Goal: Task Accomplishment & Management: Use online tool/utility

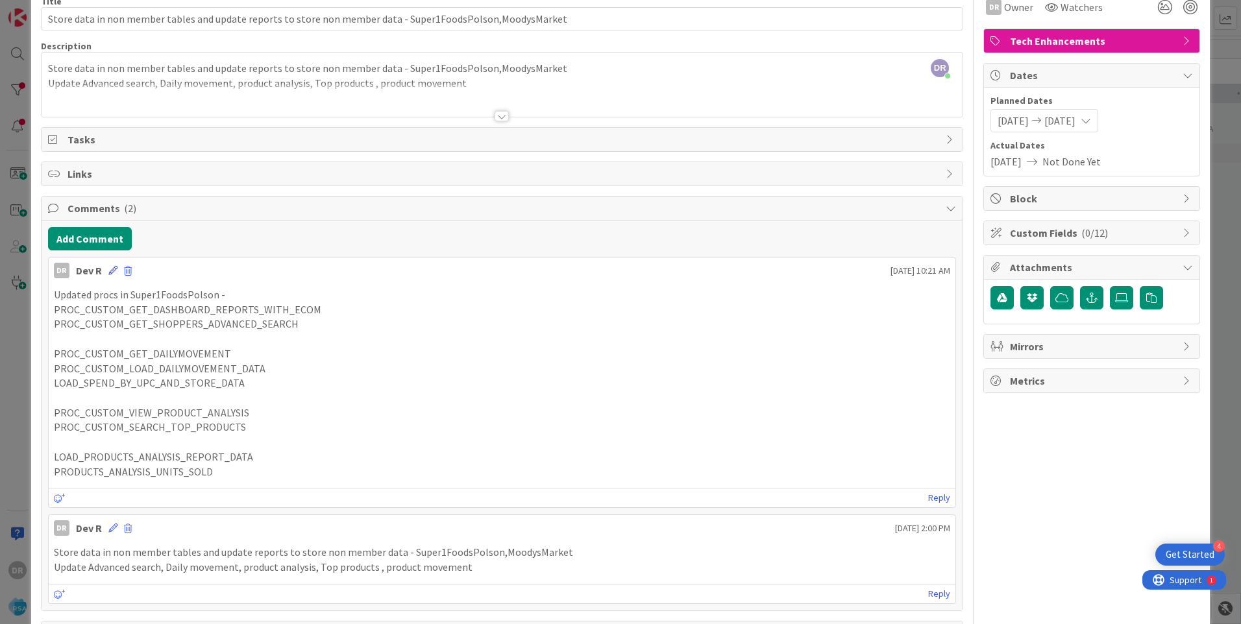
click at [110, 271] on icon at bounding box center [112, 270] width 9 height 9
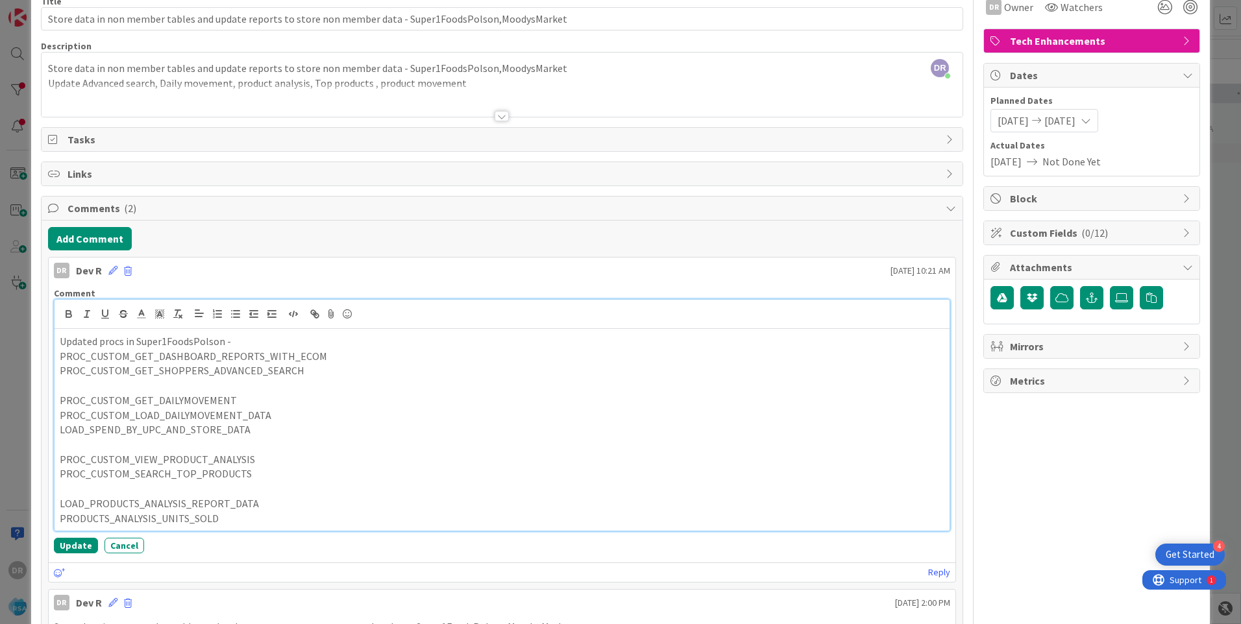
click at [223, 400] on p "PROC_CUSTOM_GET_DAILYMOVEMENT" at bounding box center [502, 400] width 885 height 15
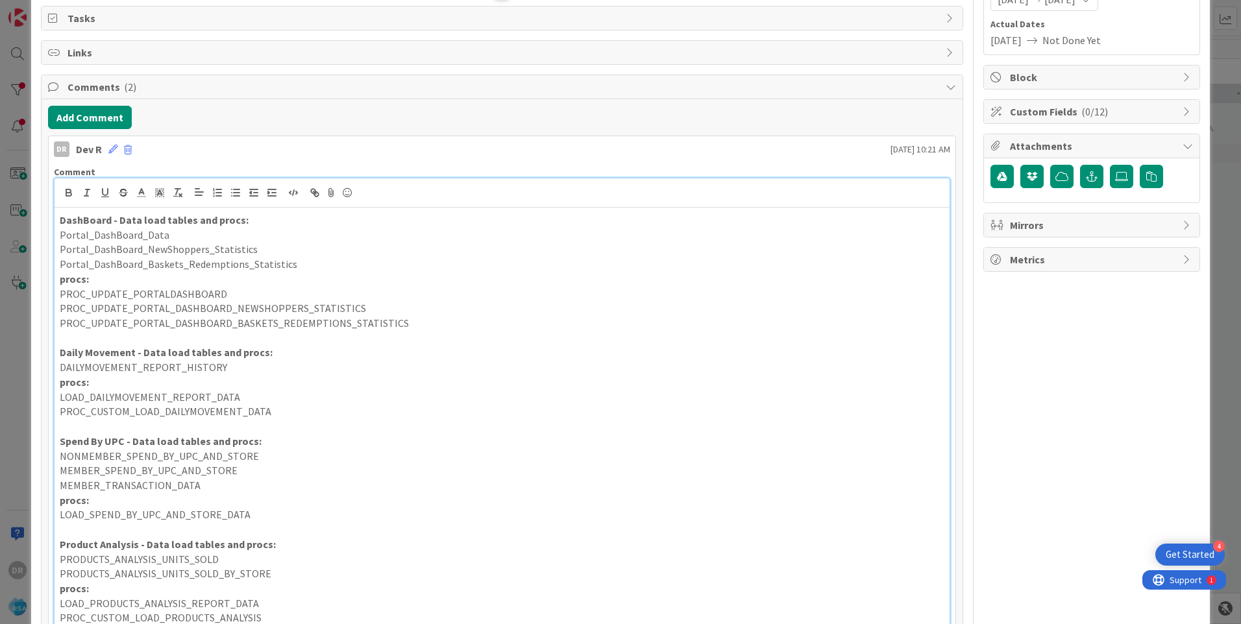
click at [62, 222] on strong "DashBoard - Data load tables and procs:" at bounding box center [154, 220] width 189 height 13
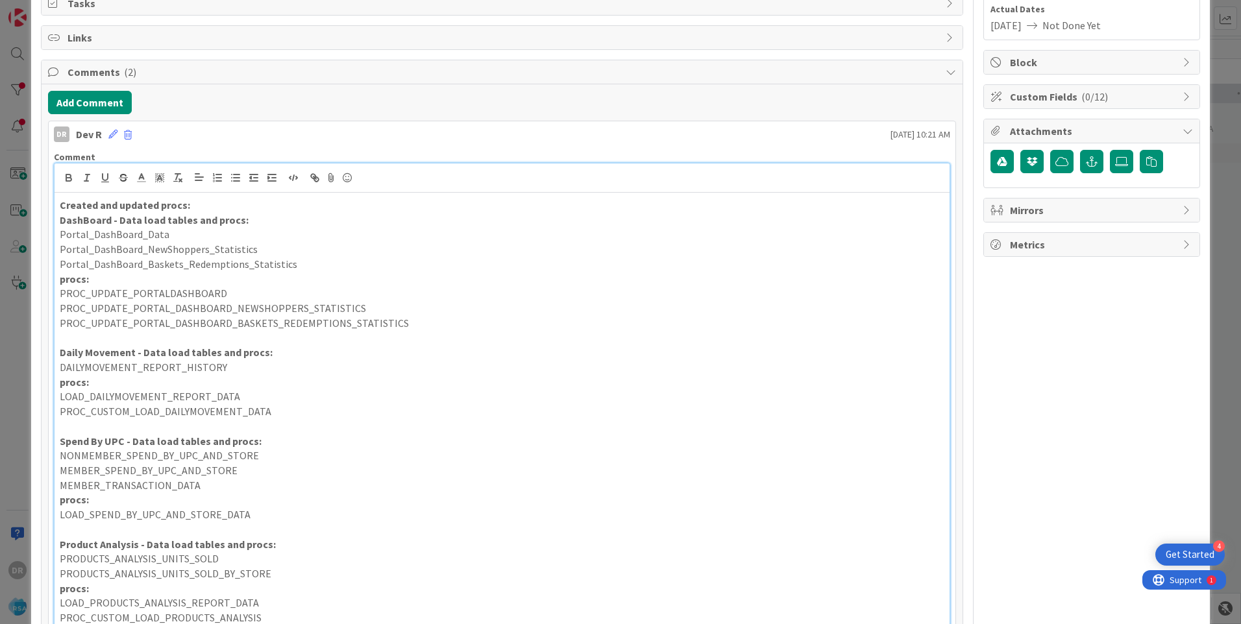
click at [234, 208] on p "Created and updated procs:" at bounding box center [502, 205] width 885 height 15
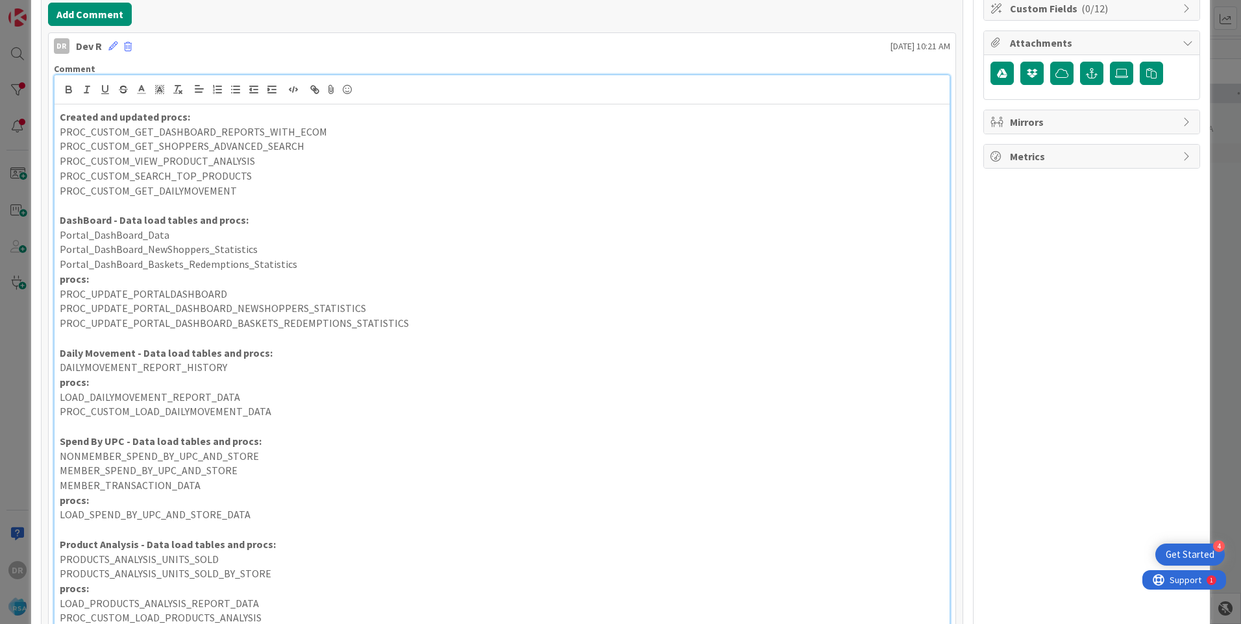
scroll to position [304, 0]
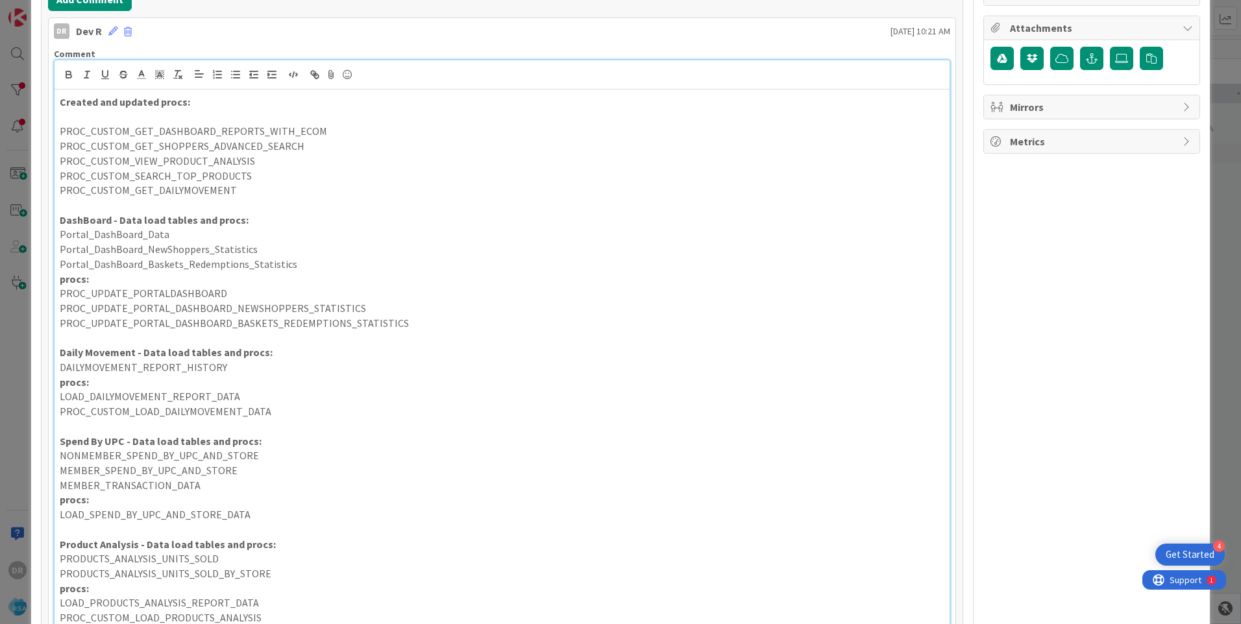
click at [190, 103] on p "Created and updated procs:" at bounding box center [502, 102] width 885 height 15
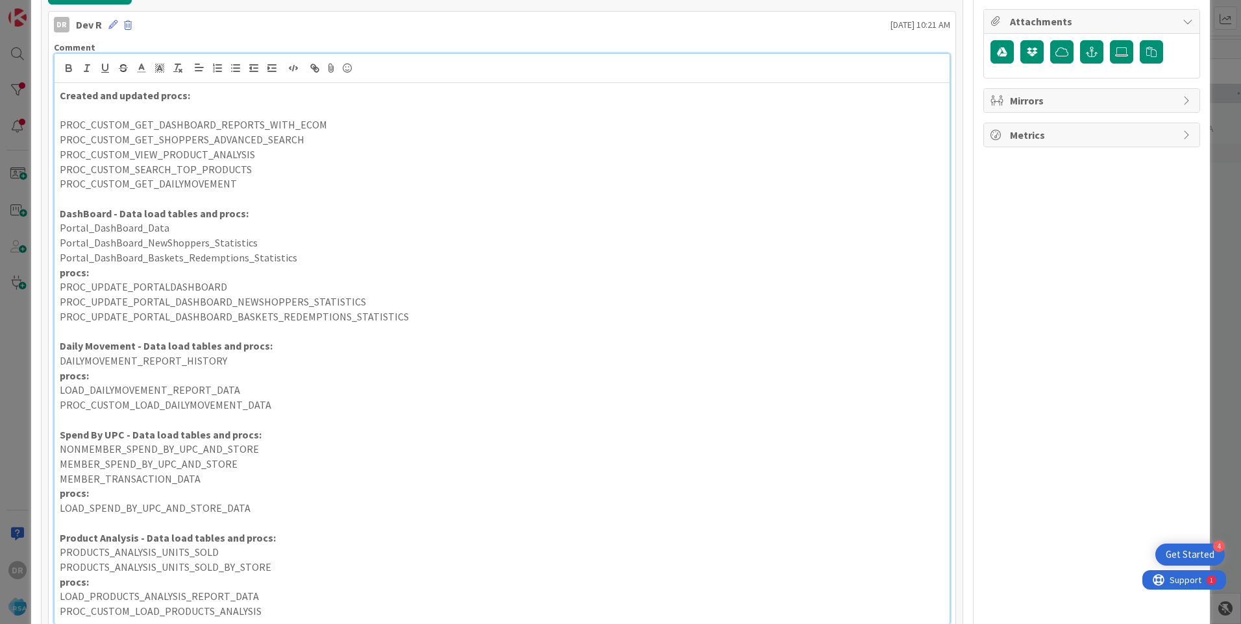
scroll to position [454, 0]
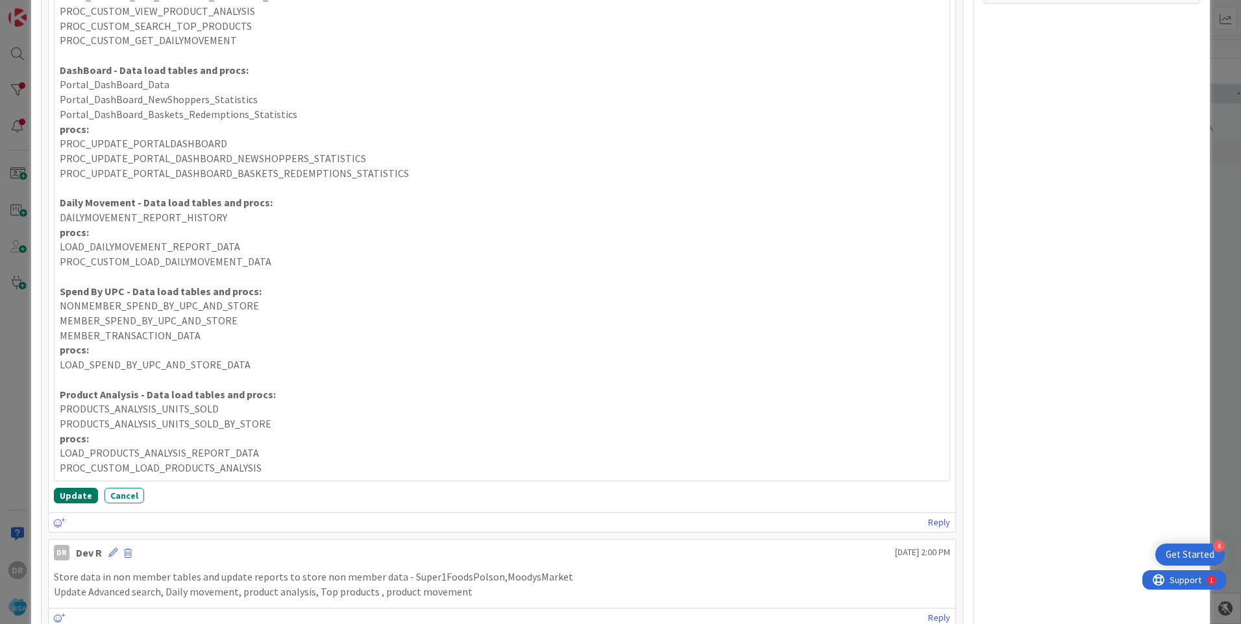
click at [70, 492] on button "Update" at bounding box center [76, 496] width 44 height 16
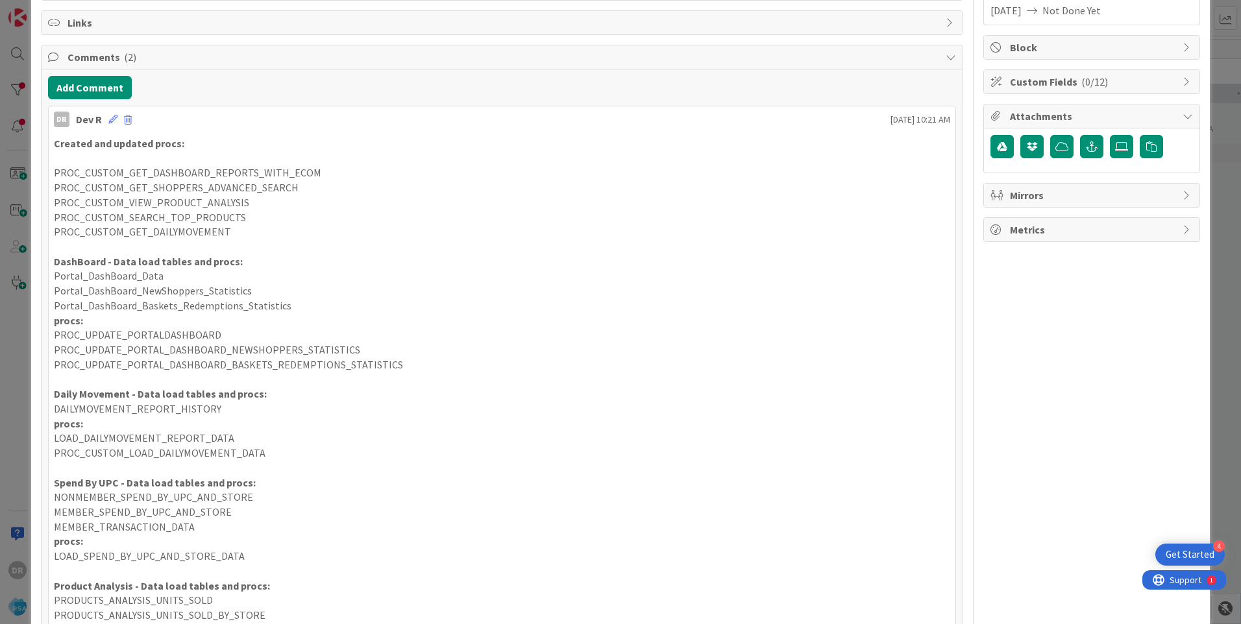
scroll to position [0, 0]
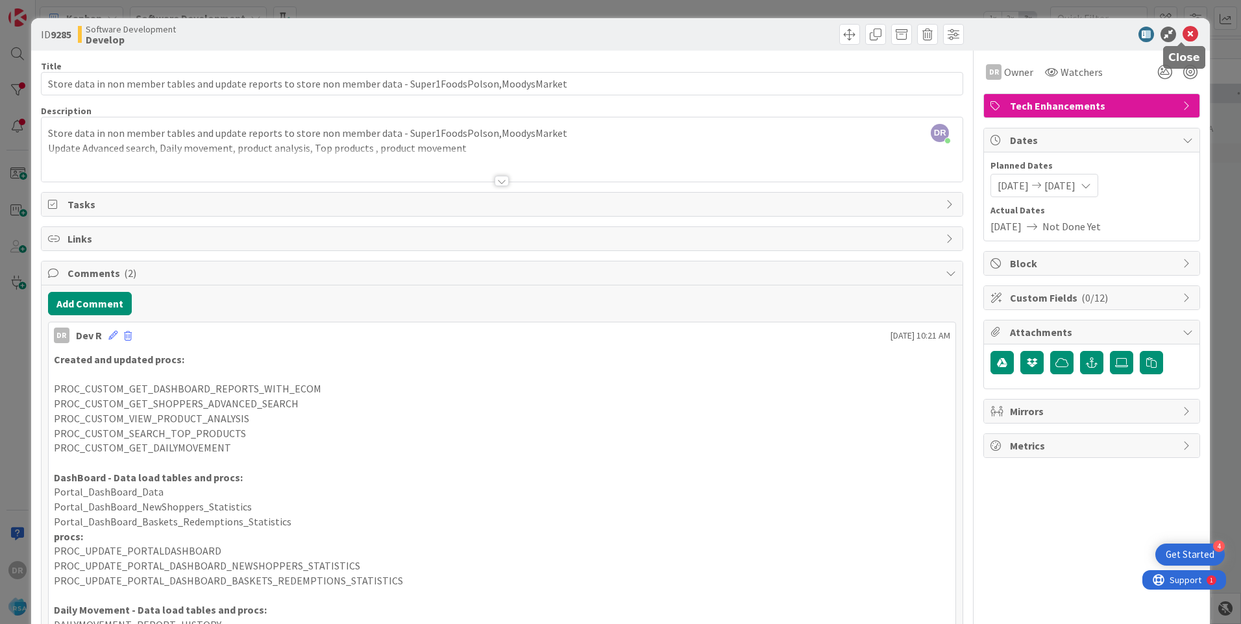
click at [1183, 33] on icon at bounding box center [1191, 35] width 16 height 16
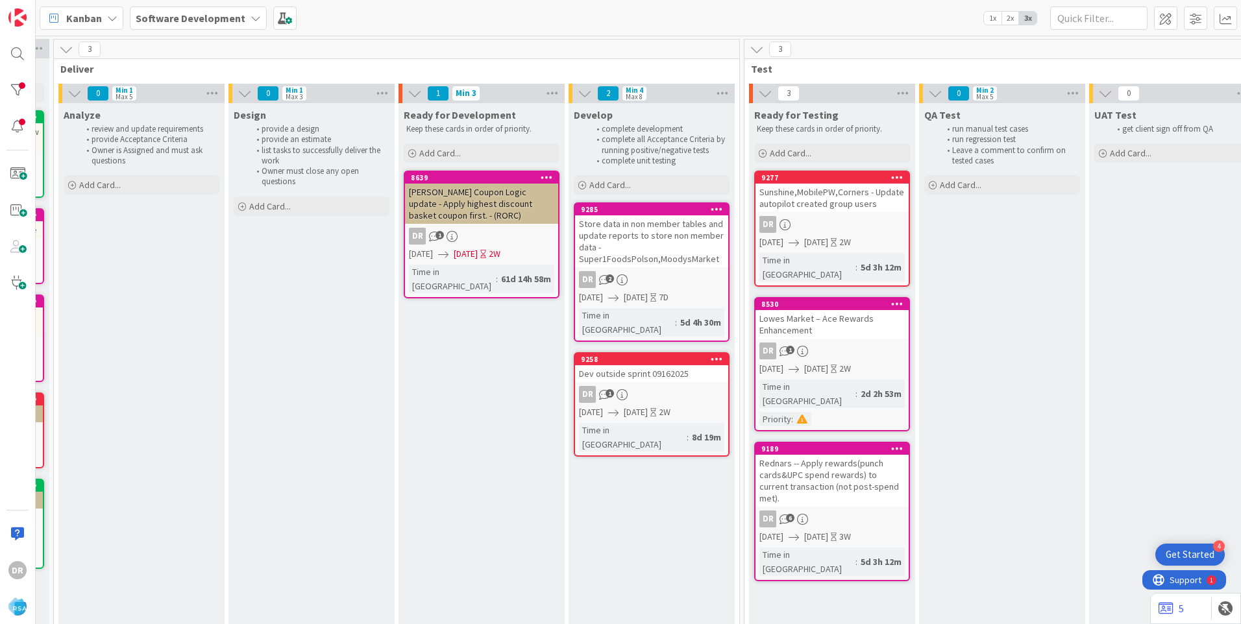
click at [663, 365] on div "Dev outside sprint 09162025" at bounding box center [651, 373] width 153 height 17
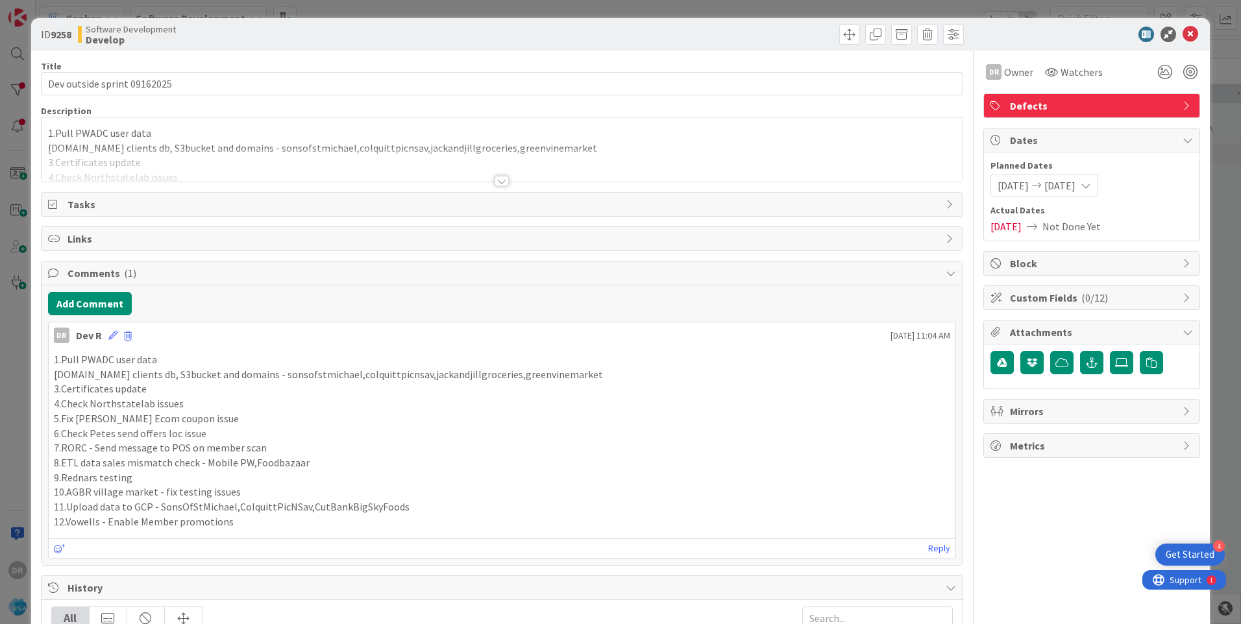
click at [444, 136] on p "1.Pull PWADC user data" at bounding box center [502, 133] width 908 height 15
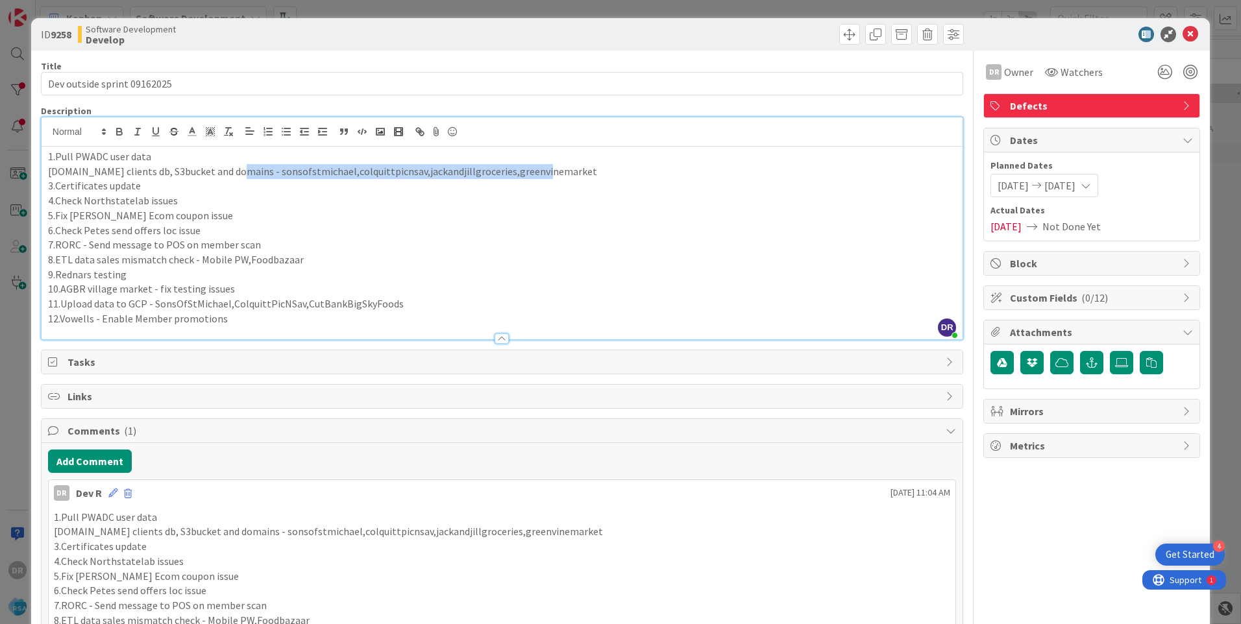
drag, startPoint x: 554, startPoint y: 171, endPoint x: 229, endPoint y: 177, distance: 325.2
click at [229, 177] on p "[DOMAIN_NAME] clients db, S3bucket and domains - sonsofstmichael,colquittpicnsa…" at bounding box center [502, 171] width 908 height 15
click at [1183, 34] on icon at bounding box center [1191, 35] width 16 height 16
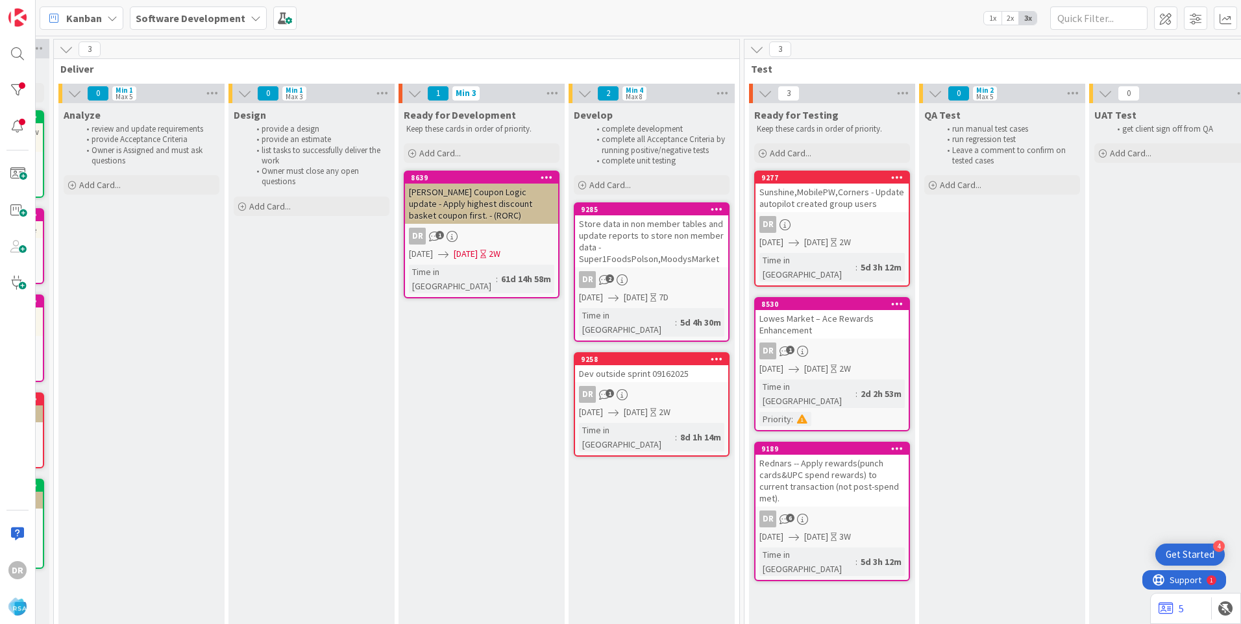
click at [647, 230] on div "Store data in non member tables and update reports to store non member data - S…" at bounding box center [651, 241] width 153 height 52
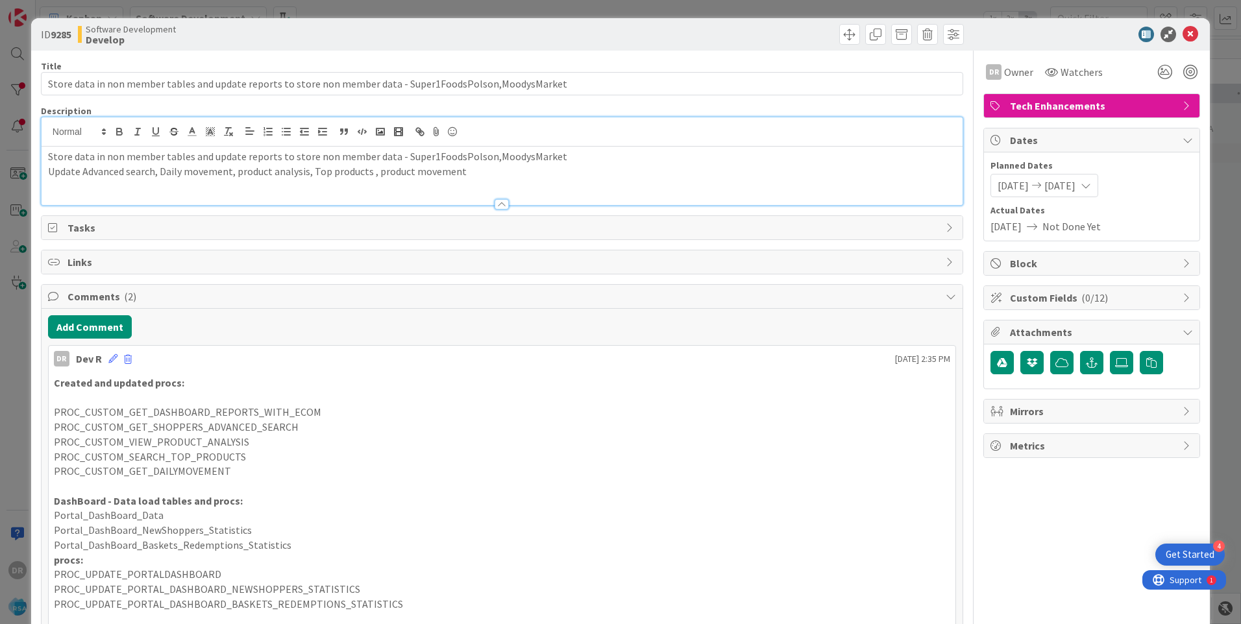
click at [560, 134] on div "Store data in non member tables and update reports to store non member data - S…" at bounding box center [502, 161] width 921 height 88
click at [658, 162] on p "Store data in non member tables and update reports to store non member data - S…" at bounding box center [502, 156] width 908 height 15
click at [663, 159] on p "Store data in non member tables and update reports to store non member data - S…" at bounding box center [502, 156] width 908 height 15
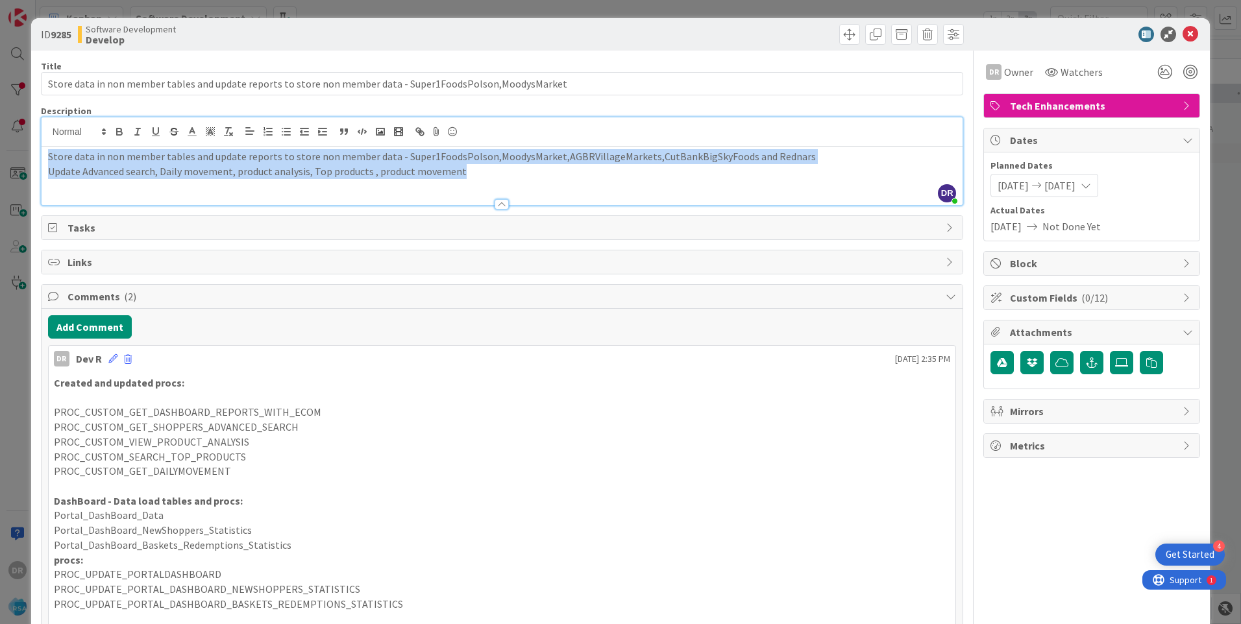
copy div "Store data in non member tables and update reports to store non member data - S…"
click at [312, 171] on p "Update Advanced search, Daily movement, product analysis, Top products , produc…" at bounding box center [502, 171] width 908 height 15
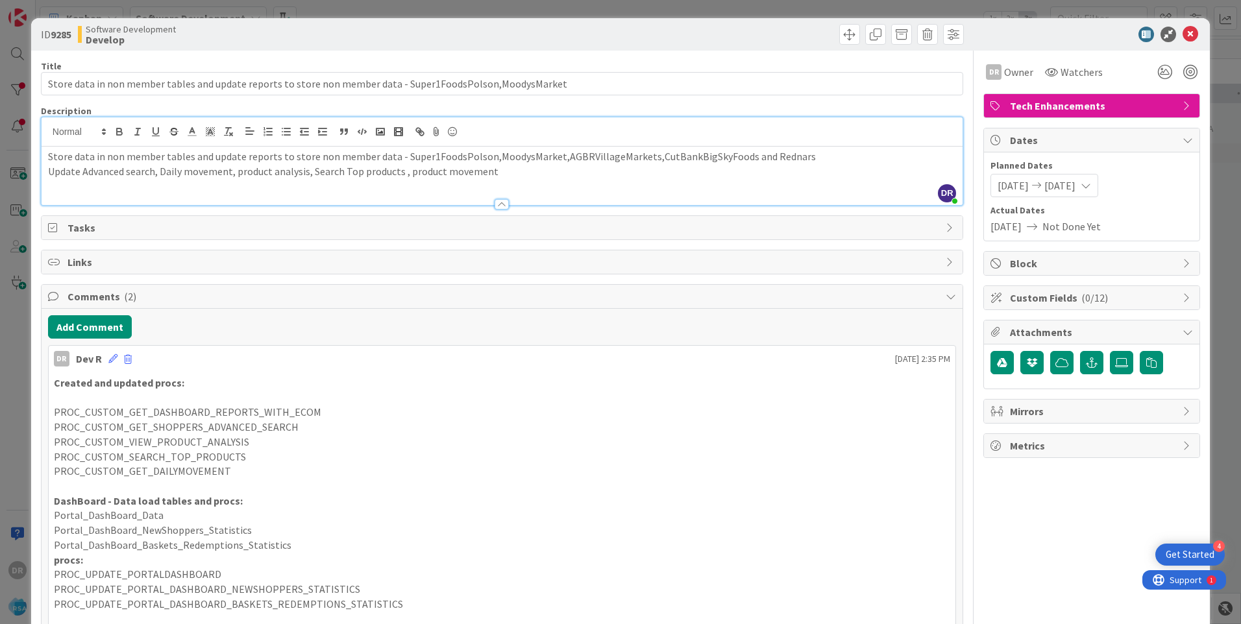
click at [238, 171] on p "Update Advanced search, Daily movement, product analysis, Search Top products ,…" at bounding box center [502, 171] width 908 height 15
click at [236, 171] on p "Update Advanced search, Daily movement, product analysis, Search Top products ,…" at bounding box center [502, 171] width 908 height 15
click at [454, 173] on p "Update Advanced search, Daily movement, Coupon product analysis, Search Top pro…" at bounding box center [502, 171] width 908 height 15
drag, startPoint x: 535, startPoint y: 177, endPoint x: 440, endPoint y: 172, distance: 94.9
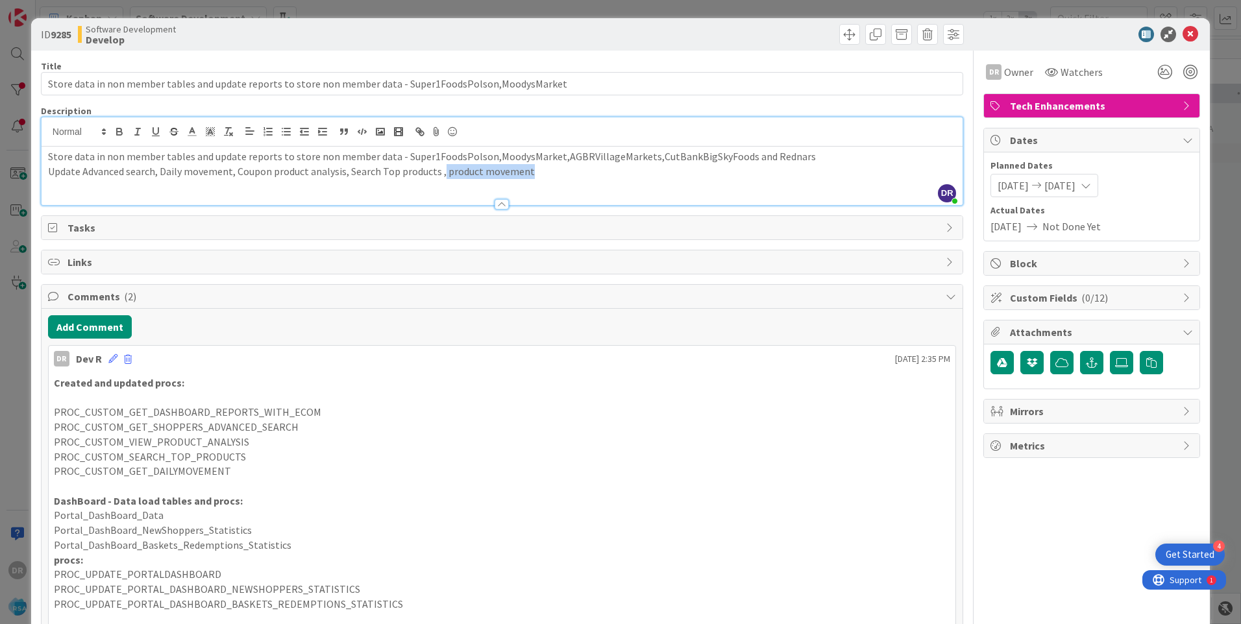
click at [440, 172] on p "Update Advanced search, Daily movement, Coupon product analysis, Search Top pro…" at bounding box center [502, 171] width 908 height 15
copy div "Store data in non member tables and update reports to store non member data - S…"
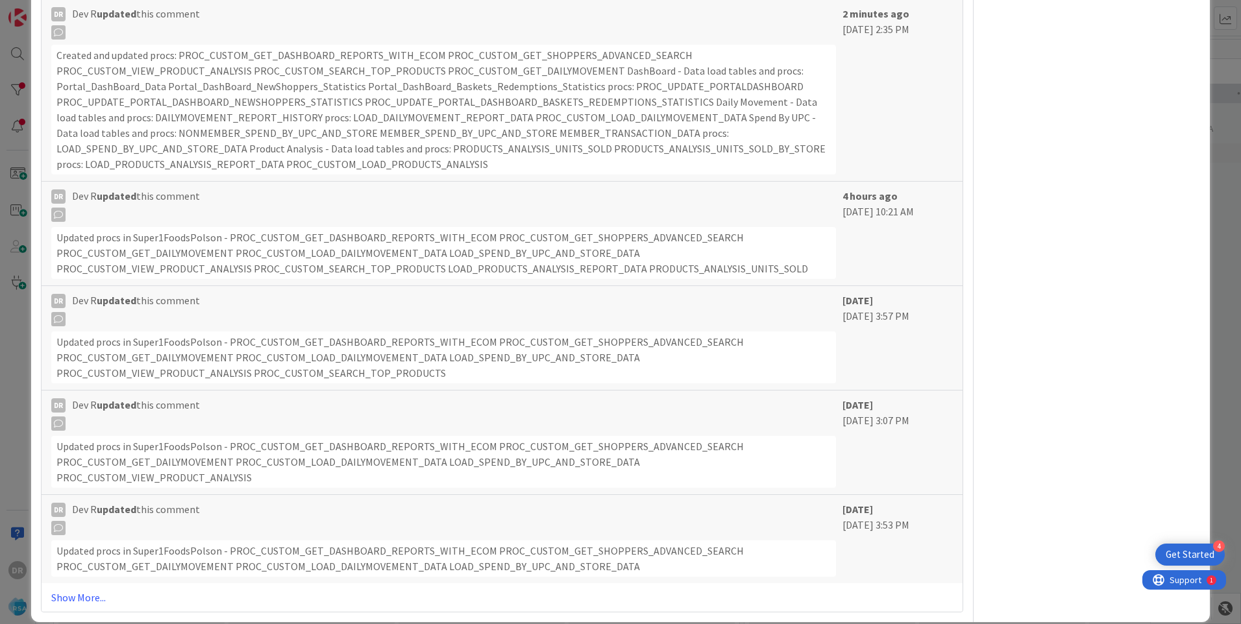
scroll to position [1111, 0]
click at [92, 589] on link "Show More..." at bounding box center [502, 597] width 902 height 16
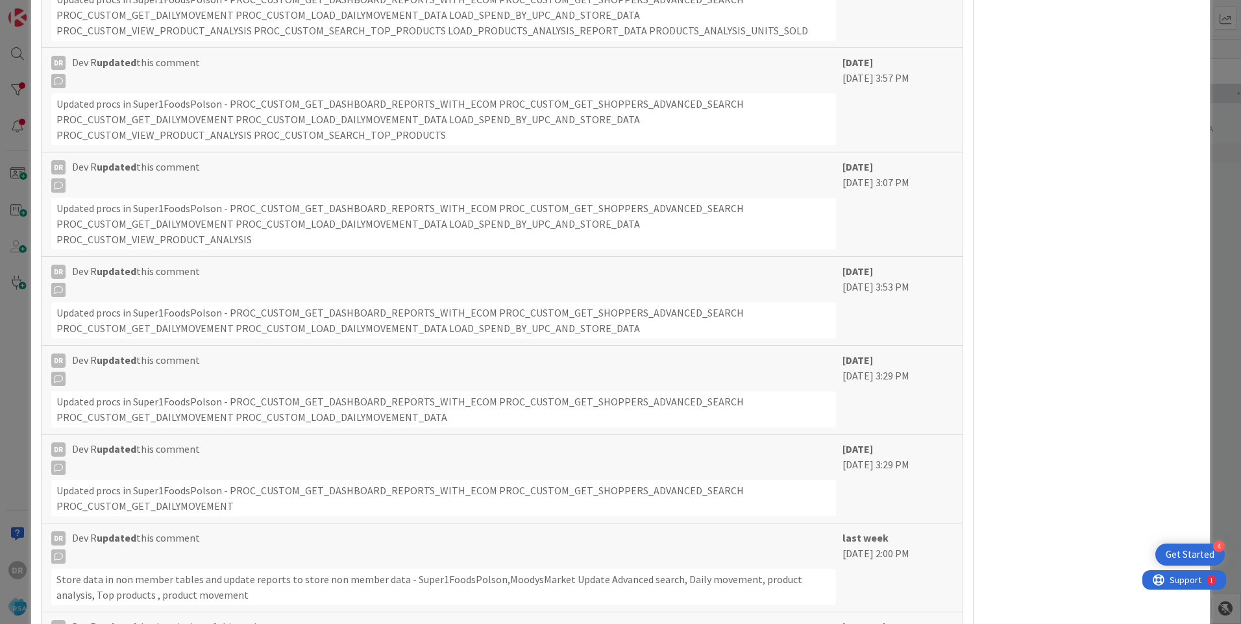
scroll to position [1370, 0]
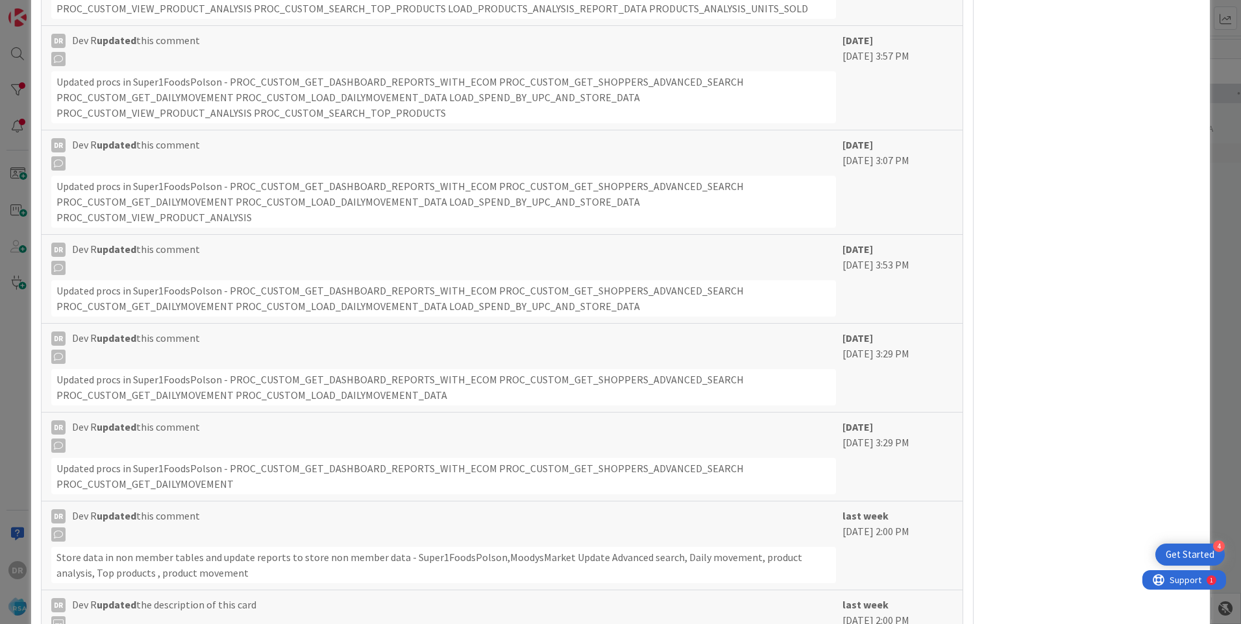
click at [107, 280] on div "Updated procs in Super1FoodsPolson - PROC_CUSTOM_GET_DASHBOARD_REPORTS_WITH_ECO…" at bounding box center [443, 298] width 785 height 36
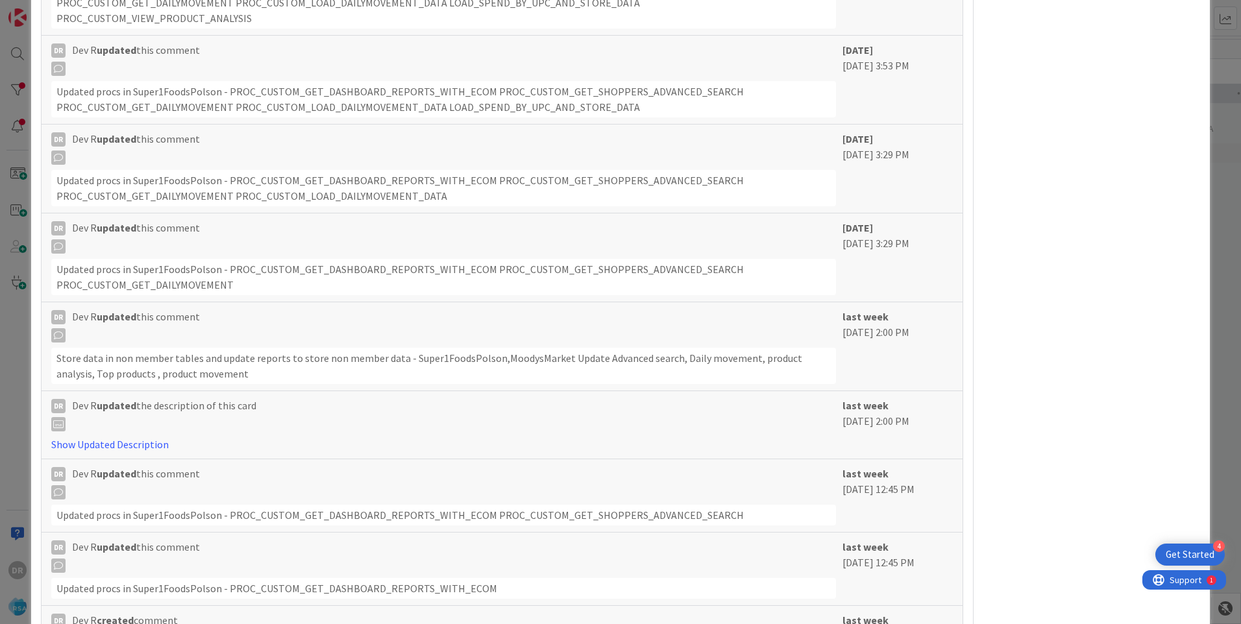
scroll to position [1565, 0]
click at [62, 244] on icon at bounding box center [58, 251] width 14 height 14
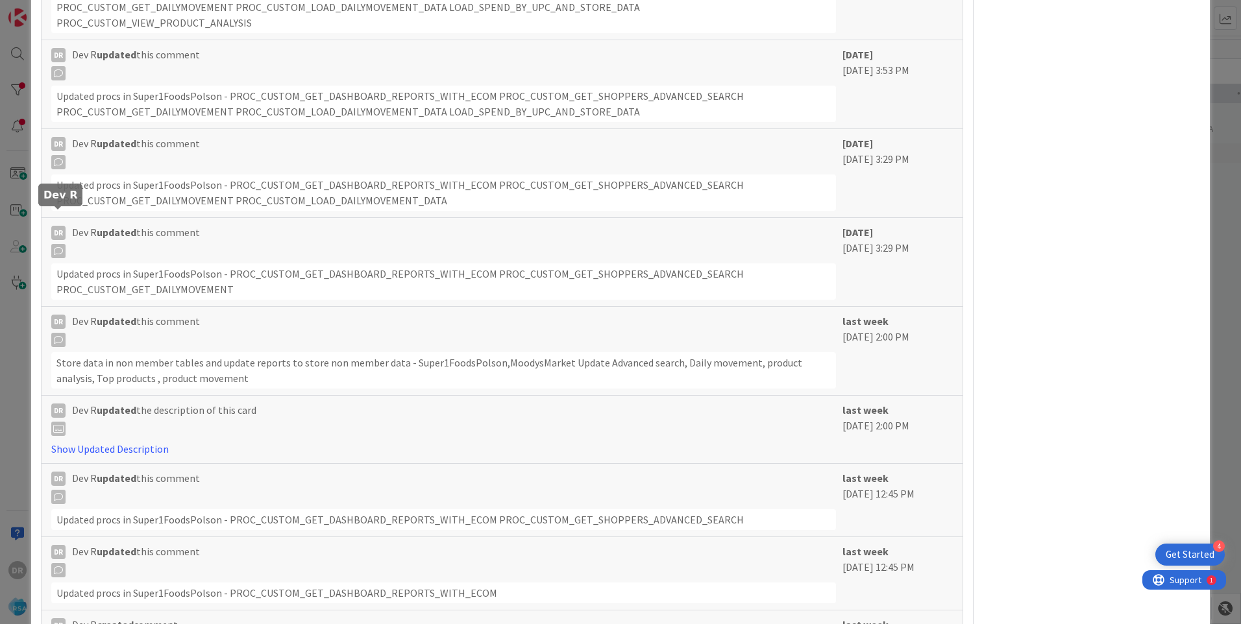
click at [58, 226] on div "DR" at bounding box center [58, 233] width 14 height 14
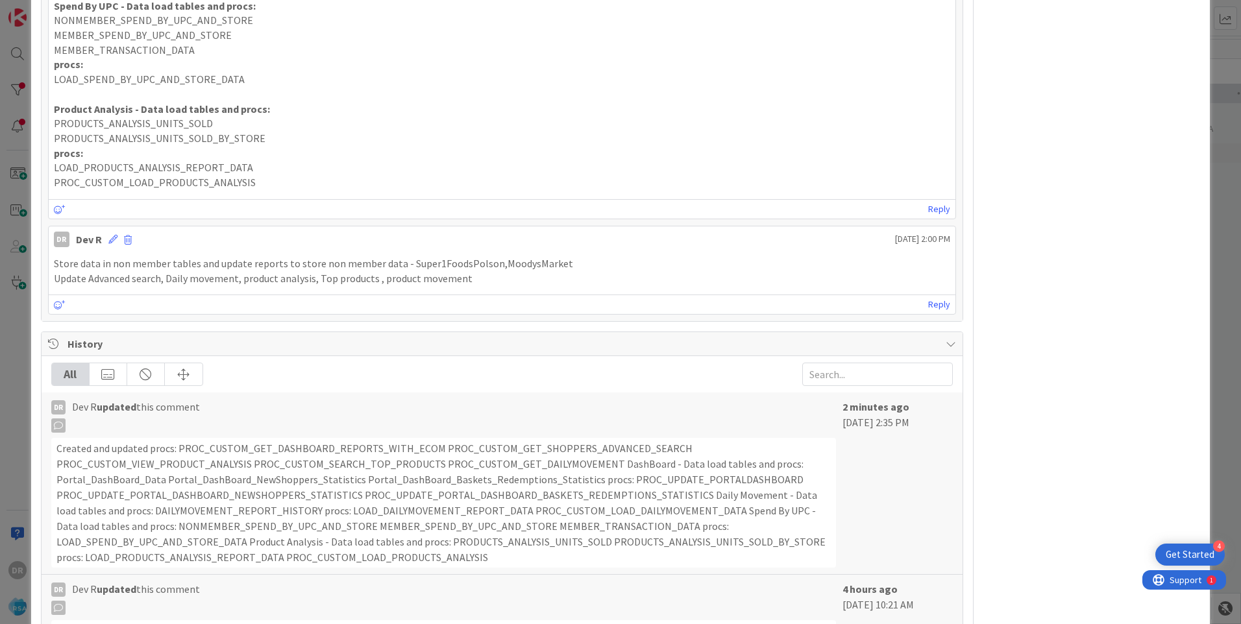
scroll to position [721, 0]
click at [111, 238] on icon at bounding box center [112, 234] width 9 height 9
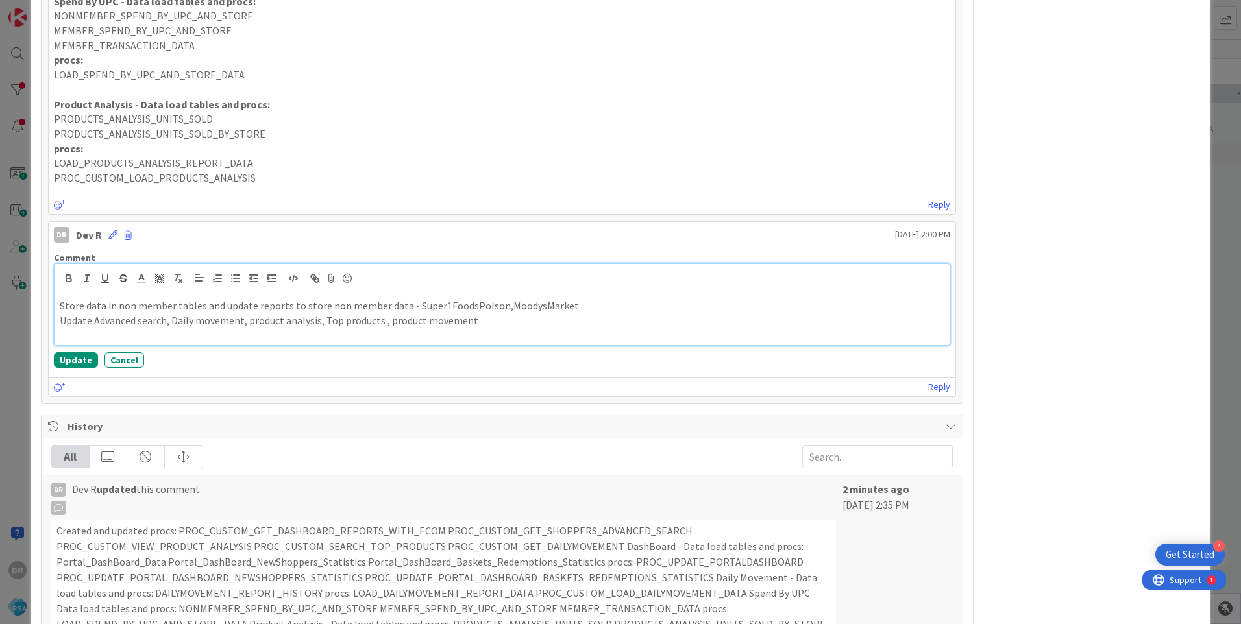
click at [232, 330] on div "Store data in non member tables and update reports to store non member data - S…" at bounding box center [502, 319] width 895 height 52
click at [72, 359] on button "Update" at bounding box center [76, 360] width 44 height 16
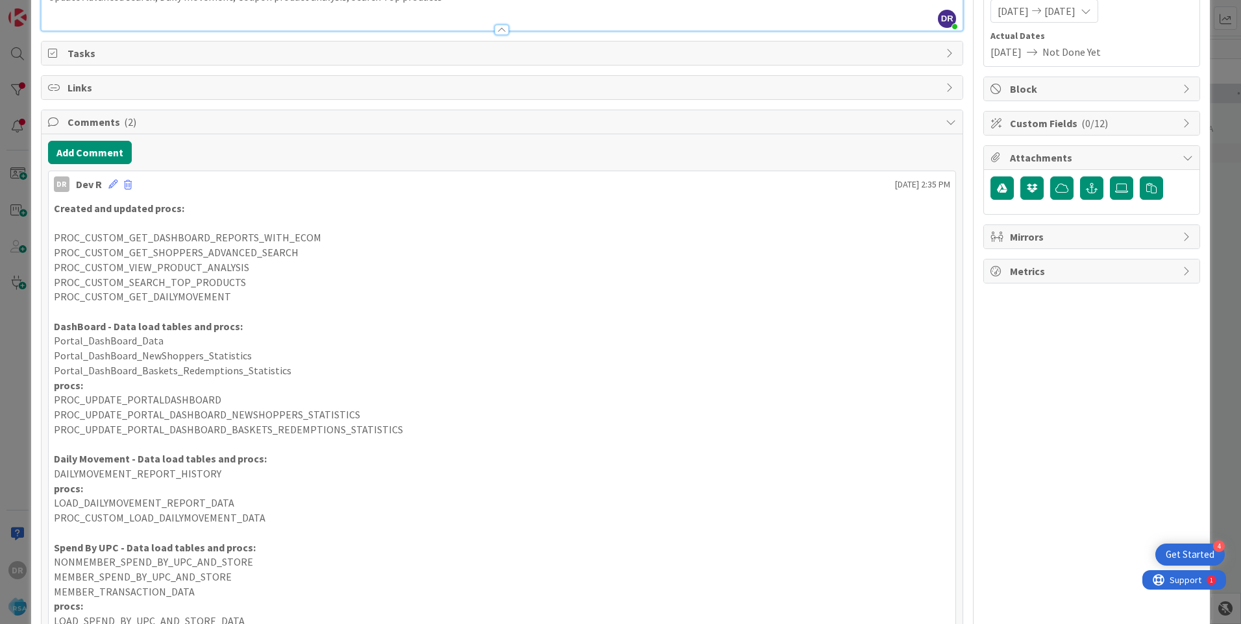
scroll to position [0, 0]
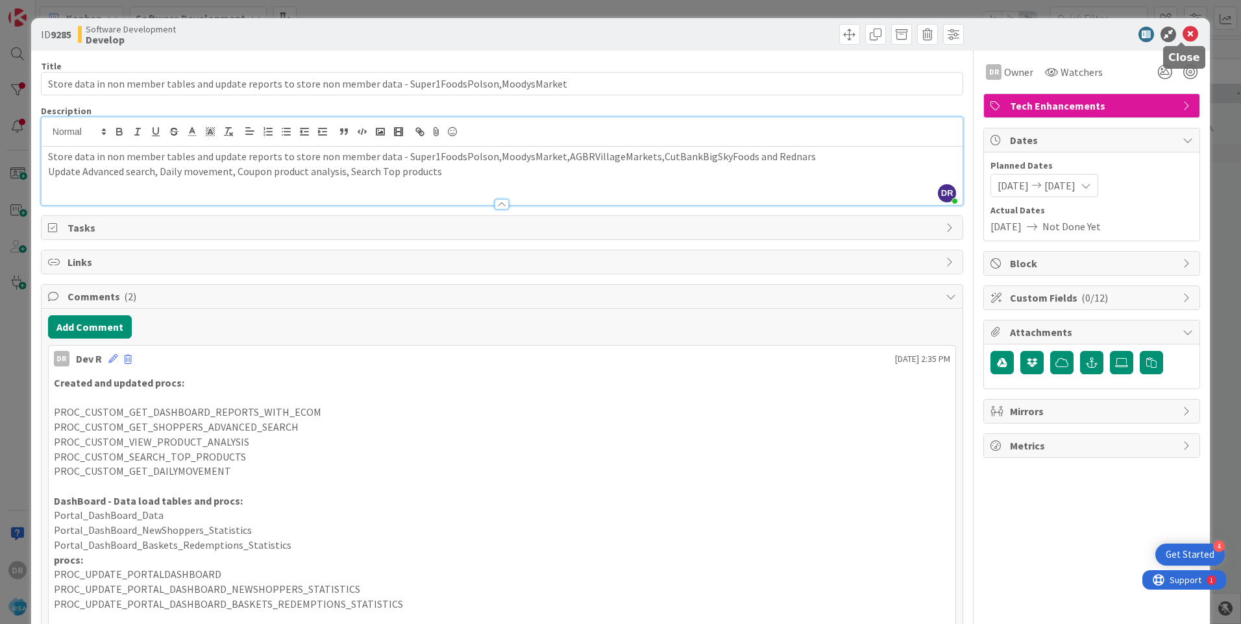
click at [1187, 34] on icon at bounding box center [1191, 35] width 16 height 16
